Goal: Information Seeking & Learning: Learn about a topic

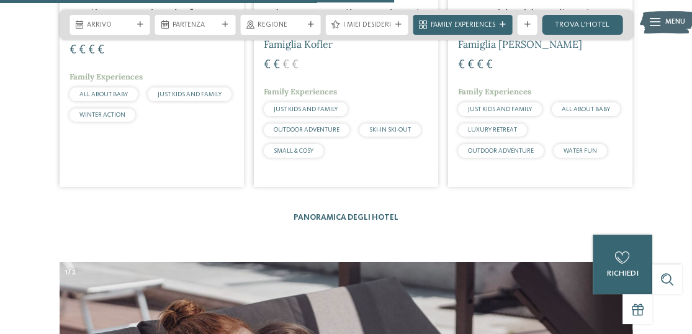
scroll to position [2538, 0]
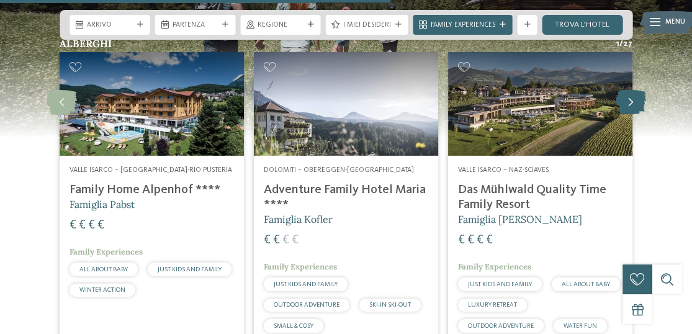
click at [633, 90] on icon at bounding box center [630, 102] width 30 height 25
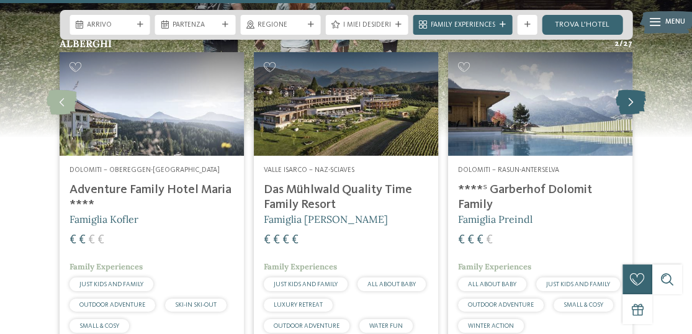
click at [633, 90] on icon at bounding box center [630, 102] width 30 height 25
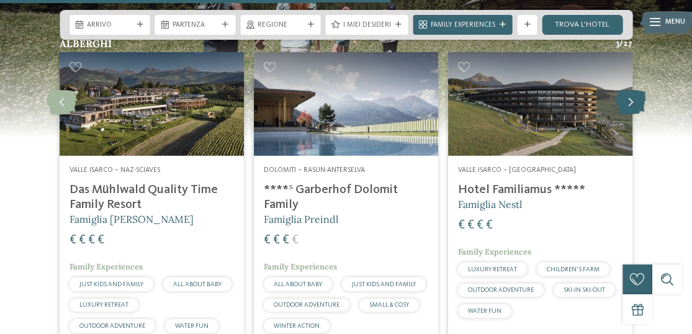
click at [633, 90] on icon at bounding box center [630, 102] width 30 height 25
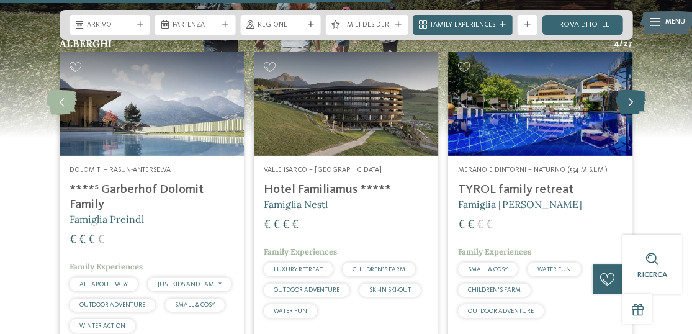
click at [633, 90] on icon at bounding box center [630, 102] width 30 height 25
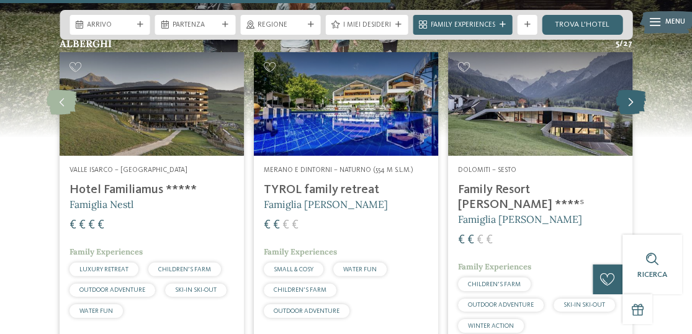
click at [633, 90] on icon at bounding box center [630, 102] width 30 height 25
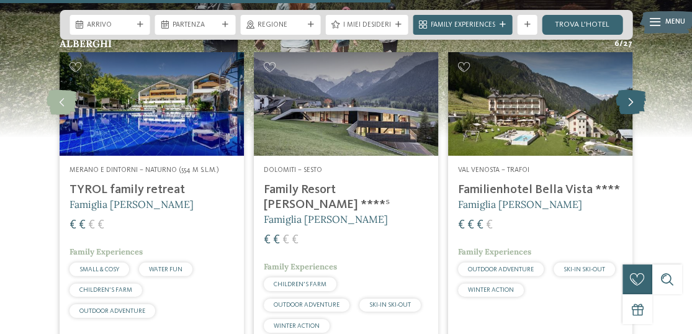
click at [633, 90] on icon at bounding box center [630, 102] width 30 height 25
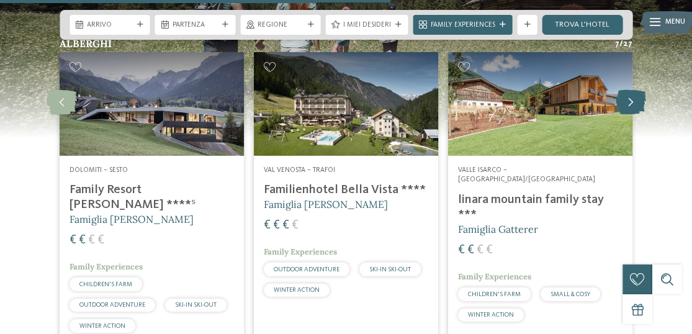
click at [633, 90] on icon at bounding box center [630, 102] width 30 height 25
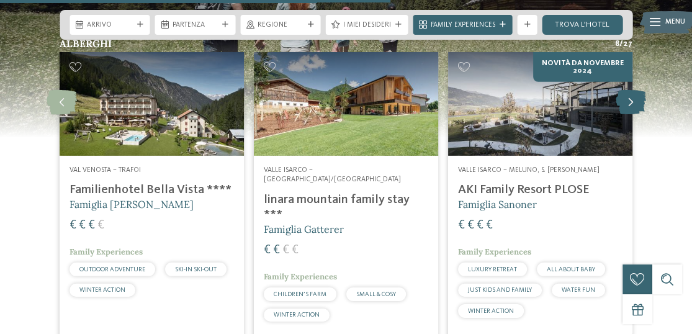
click at [633, 90] on icon at bounding box center [630, 102] width 30 height 25
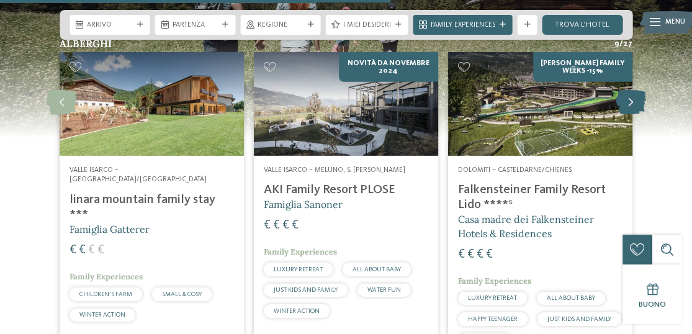
click at [633, 90] on icon at bounding box center [630, 102] width 30 height 25
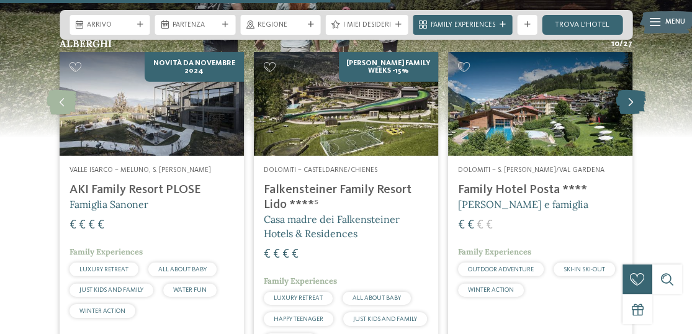
click at [633, 90] on icon at bounding box center [630, 102] width 30 height 25
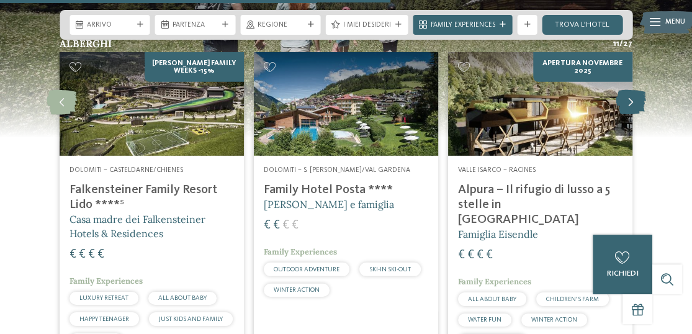
click at [633, 90] on icon at bounding box center [630, 102] width 30 height 25
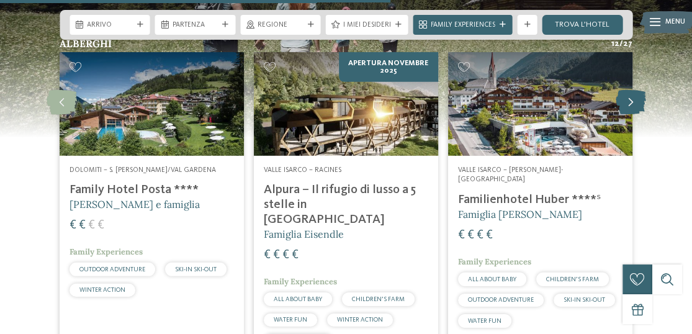
click at [633, 90] on icon at bounding box center [630, 102] width 30 height 25
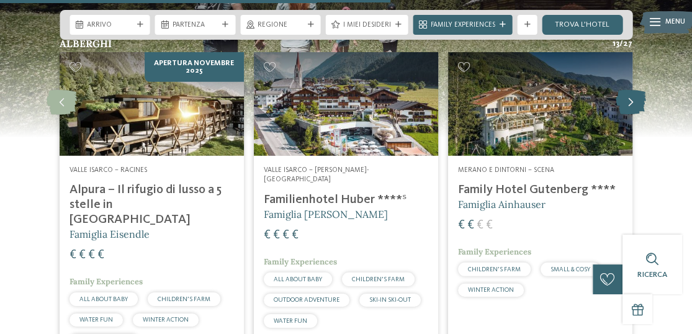
click at [633, 90] on icon at bounding box center [630, 102] width 30 height 25
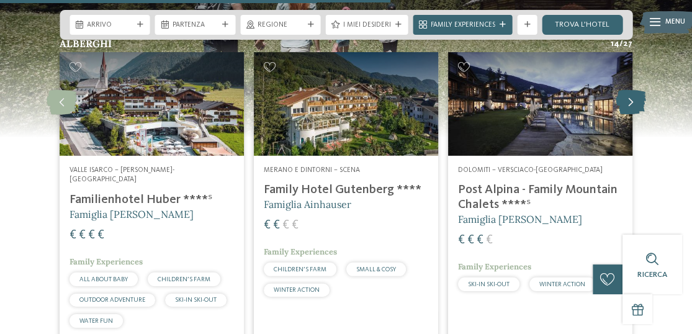
click at [633, 90] on icon at bounding box center [630, 102] width 30 height 25
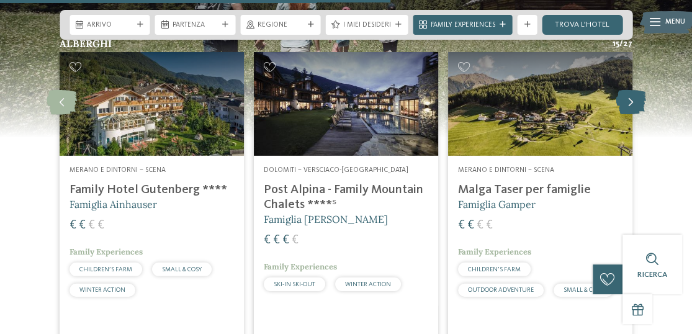
click at [633, 90] on icon at bounding box center [630, 102] width 30 height 25
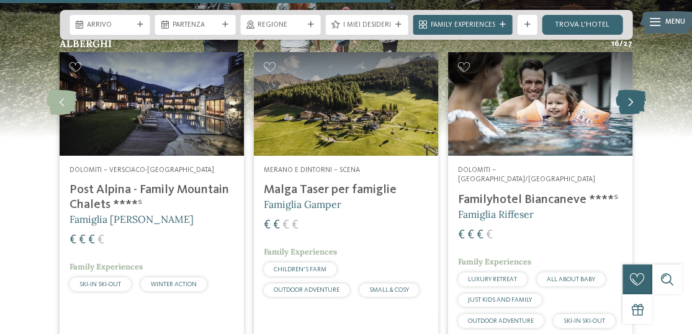
click at [633, 90] on icon at bounding box center [630, 102] width 30 height 25
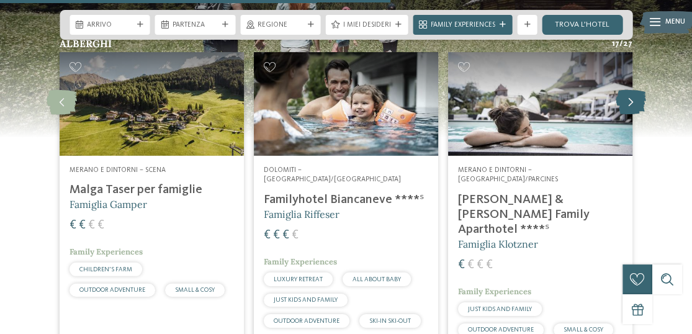
click at [633, 90] on icon at bounding box center [630, 102] width 30 height 25
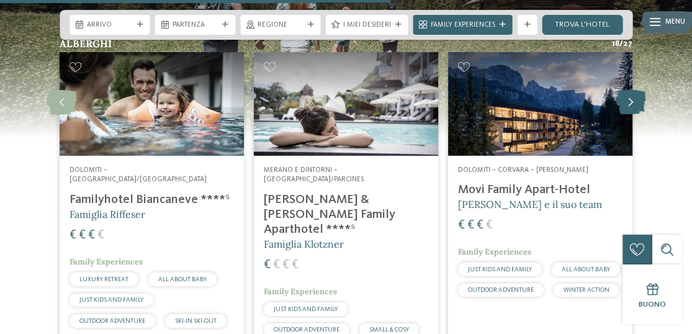
click at [633, 90] on icon at bounding box center [630, 102] width 30 height 25
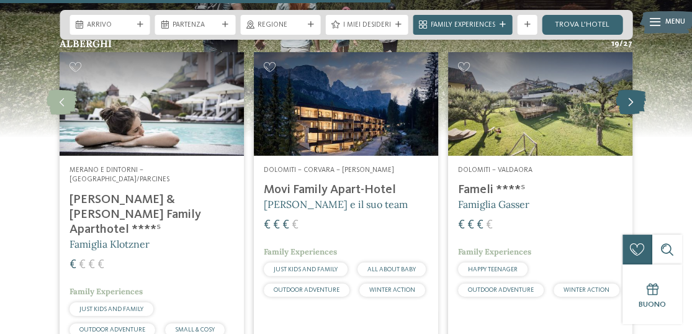
click at [633, 90] on icon at bounding box center [630, 102] width 30 height 25
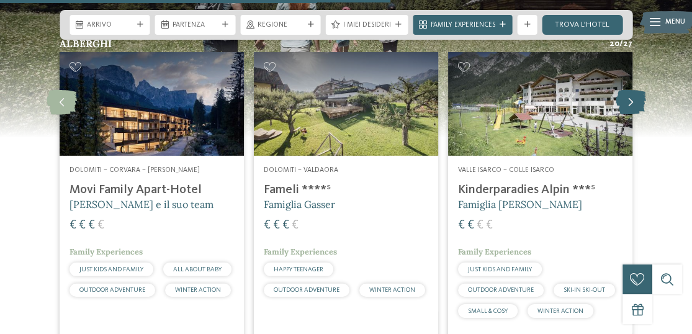
click at [633, 90] on icon at bounding box center [630, 102] width 30 height 25
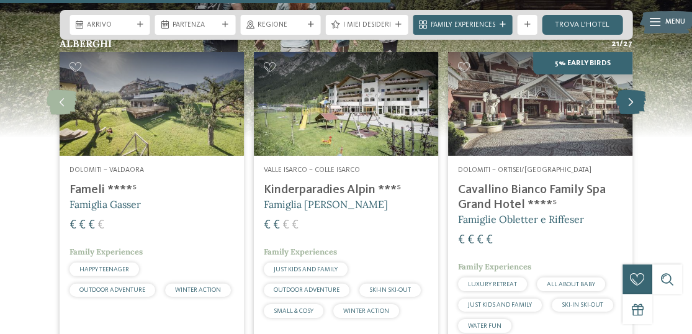
click at [633, 90] on icon at bounding box center [630, 102] width 30 height 25
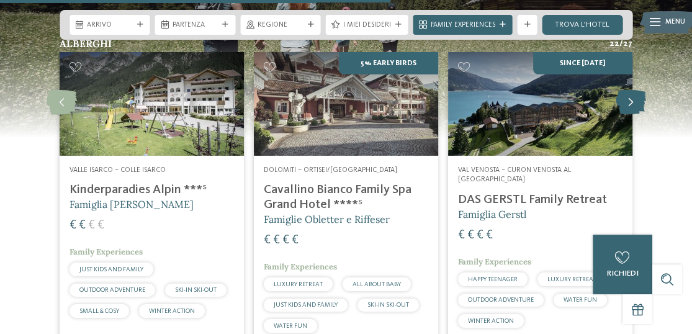
click at [633, 90] on icon at bounding box center [630, 102] width 30 height 25
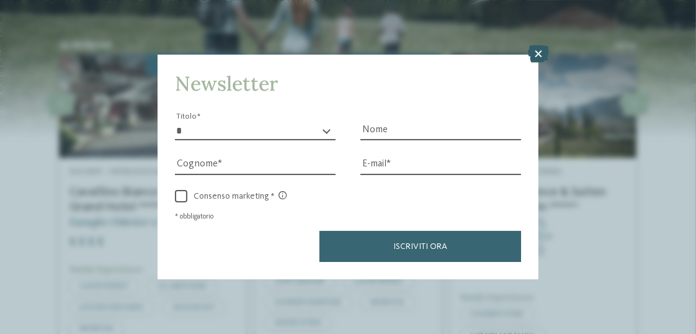
click at [535, 57] on icon at bounding box center [538, 53] width 21 height 17
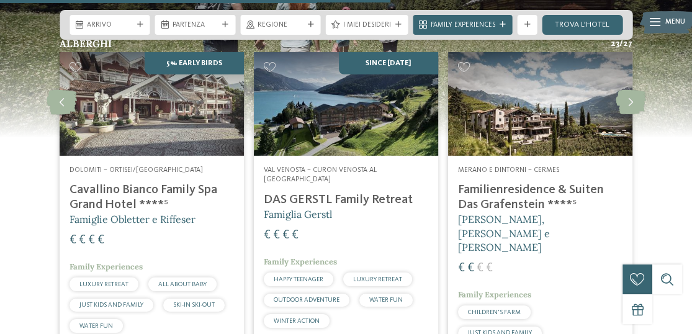
click at [166, 182] on h4 "Cavallino Bianco Family Spa Grand Hotel ****ˢ" at bounding box center [151, 197] width 164 height 30
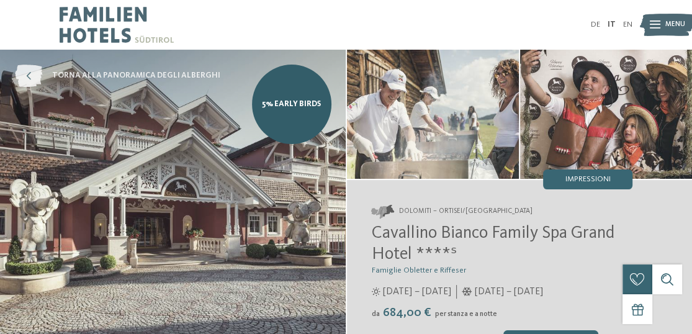
click at [29, 71] on icon at bounding box center [28, 76] width 27 height 22
click at [30, 76] on icon at bounding box center [28, 76] width 27 height 22
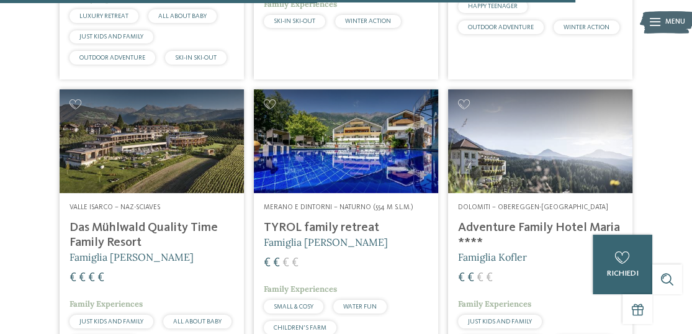
scroll to position [2763, 0]
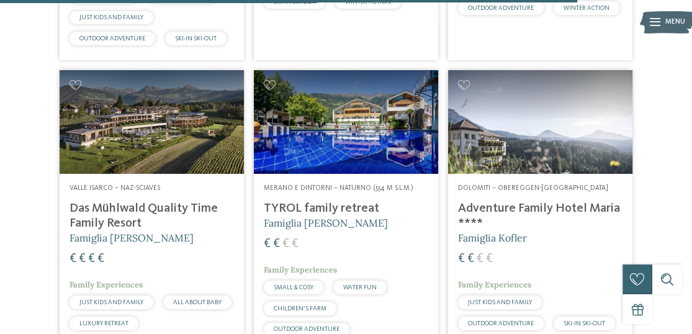
click at [526, 174] on div "Dolomiti – Obereggen-Nova Ponente Adventure Family Hotel Maria **** Famiglia Ko…" at bounding box center [540, 270] width 184 height 192
click at [533, 80] on img at bounding box center [540, 122] width 184 height 104
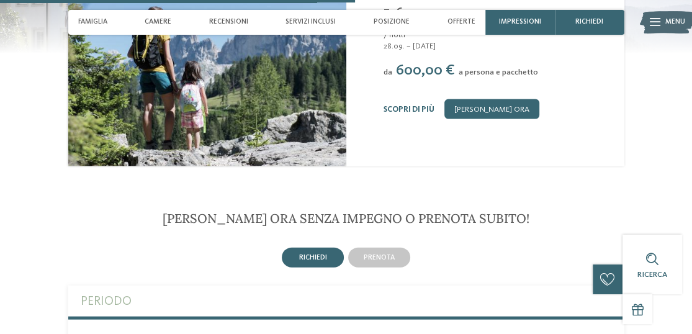
scroll to position [1635, 0]
